Goal: Transaction & Acquisition: Purchase product/service

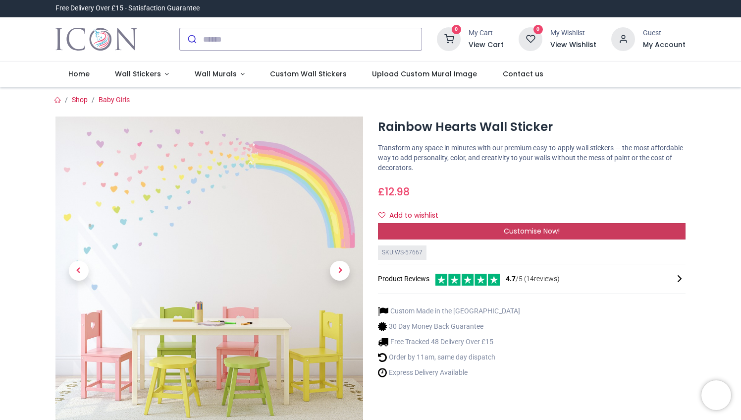
click at [540, 238] on div "Customise Now!" at bounding box center [532, 231] width 308 height 17
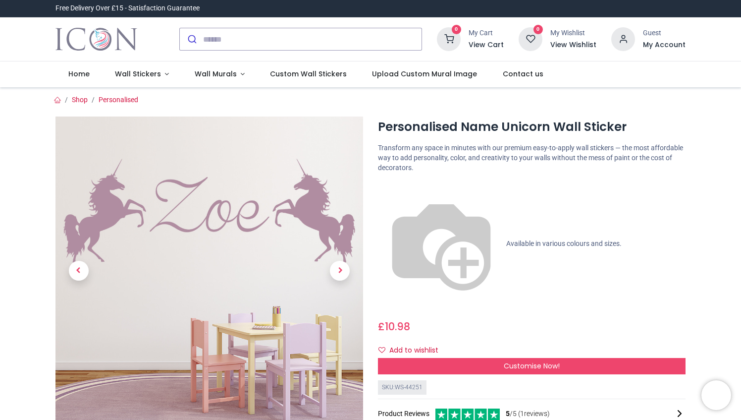
click at [506, 239] on span "Available in various colours and sizes." at bounding box center [563, 243] width 115 height 8
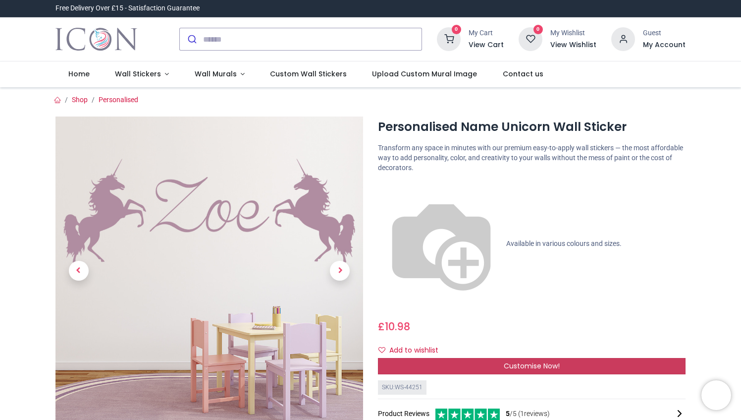
drag, startPoint x: 515, startPoint y: 240, endPoint x: 522, endPoint y: 251, distance: 12.7
click at [522, 251] on div "Personalised Name Unicorn Wall Sticker https://www.iconwallstickers.co.uk/perso…" at bounding box center [532, 329] width 323 height 426
click at [521, 361] on span "Customise Now!" at bounding box center [532, 366] width 56 height 10
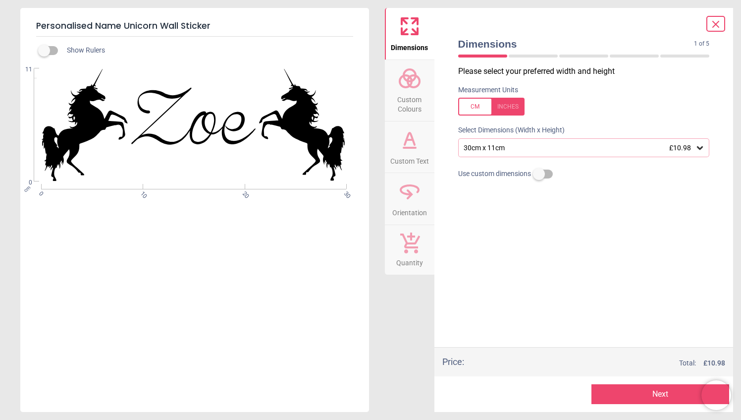
click at [410, 110] on span "Custom Colours" at bounding box center [410, 102] width 48 height 24
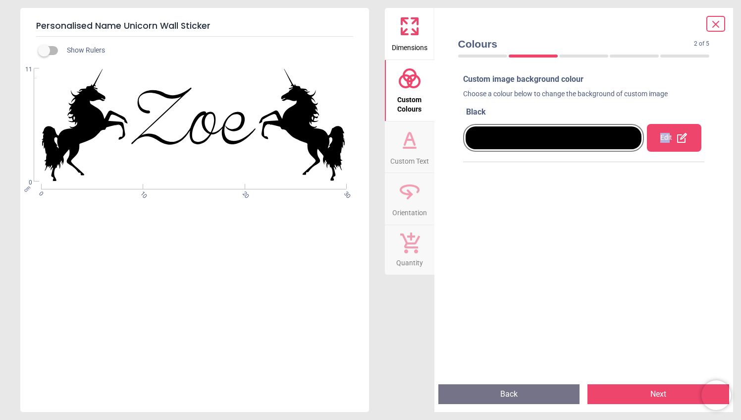
drag, startPoint x: 643, startPoint y: 133, endPoint x: 665, endPoint y: 140, distance: 23.3
click at [665, 140] on div "Edit" at bounding box center [674, 138] width 54 height 28
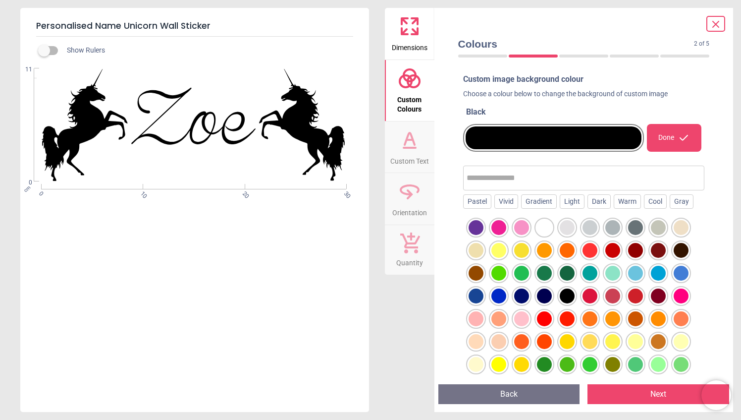
click at [666, 140] on div "Done" at bounding box center [674, 138] width 54 height 28
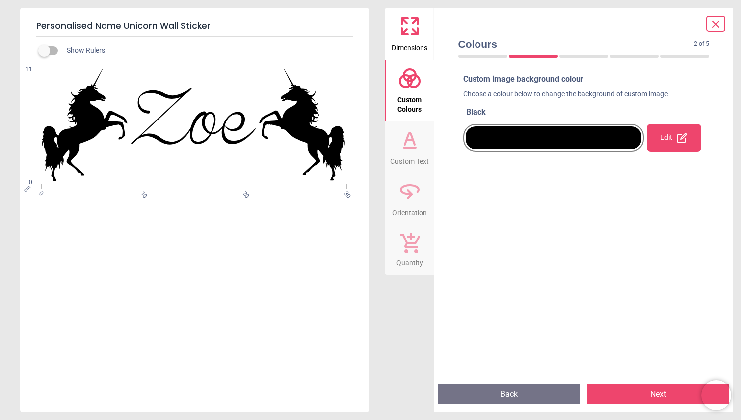
click at [666, 140] on div "Edit" at bounding box center [674, 138] width 54 height 28
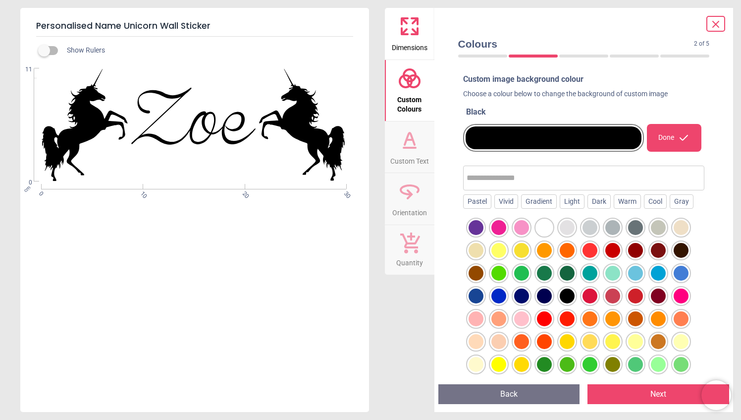
click at [682, 290] on div at bounding box center [681, 295] width 15 height 15
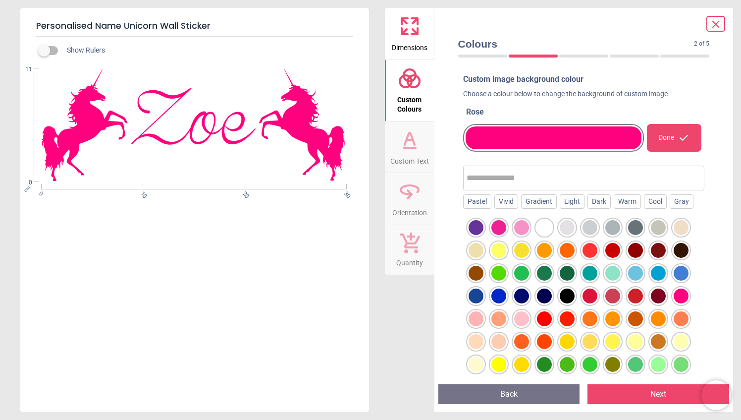
click at [410, 156] on span "Custom Text" at bounding box center [409, 159] width 39 height 15
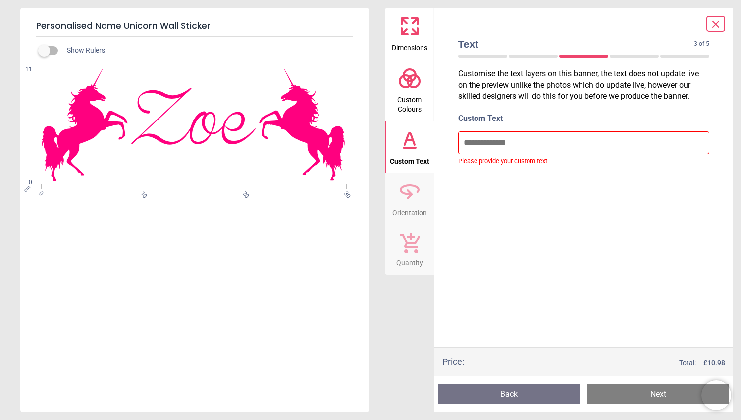
click at [423, 211] on span "Orientation" at bounding box center [409, 210] width 35 height 15
